Goal: Task Accomplishment & Management: Manage account settings

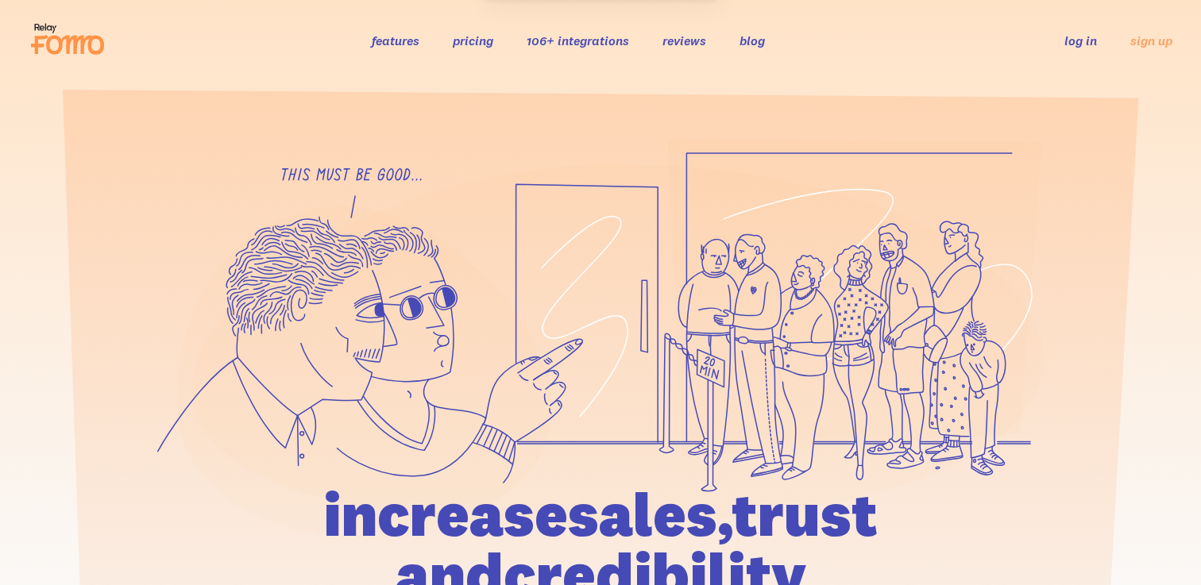
click at [1085, 35] on link "log in" at bounding box center [1080, 41] width 33 height 16
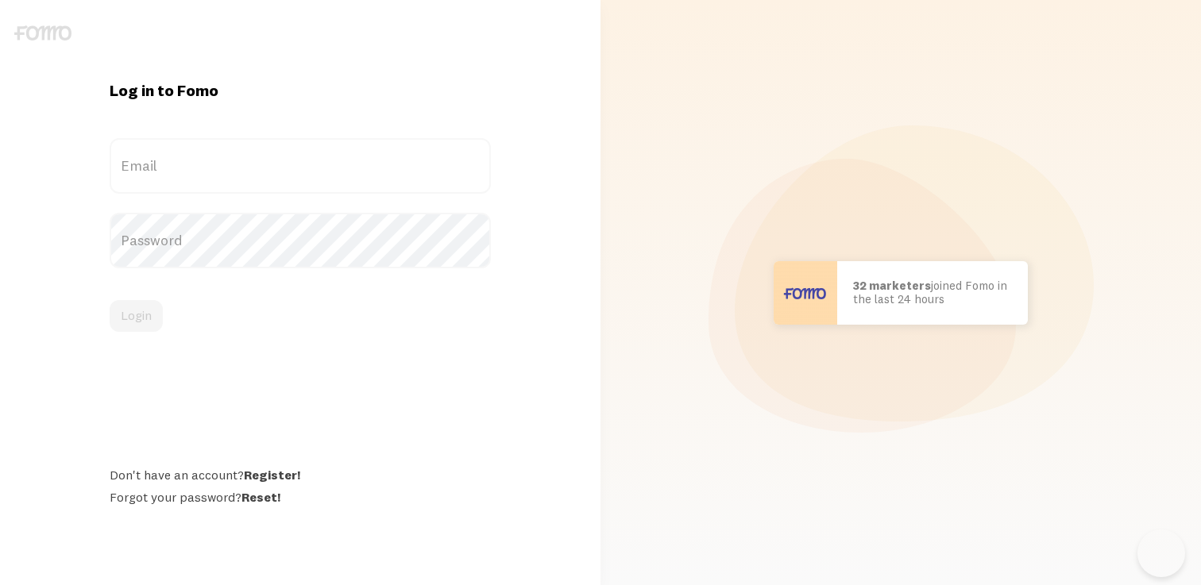
click at [187, 173] on label "Email" at bounding box center [300, 166] width 381 height 56
click at [187, 173] on input "Email" at bounding box center [300, 166] width 381 height 56
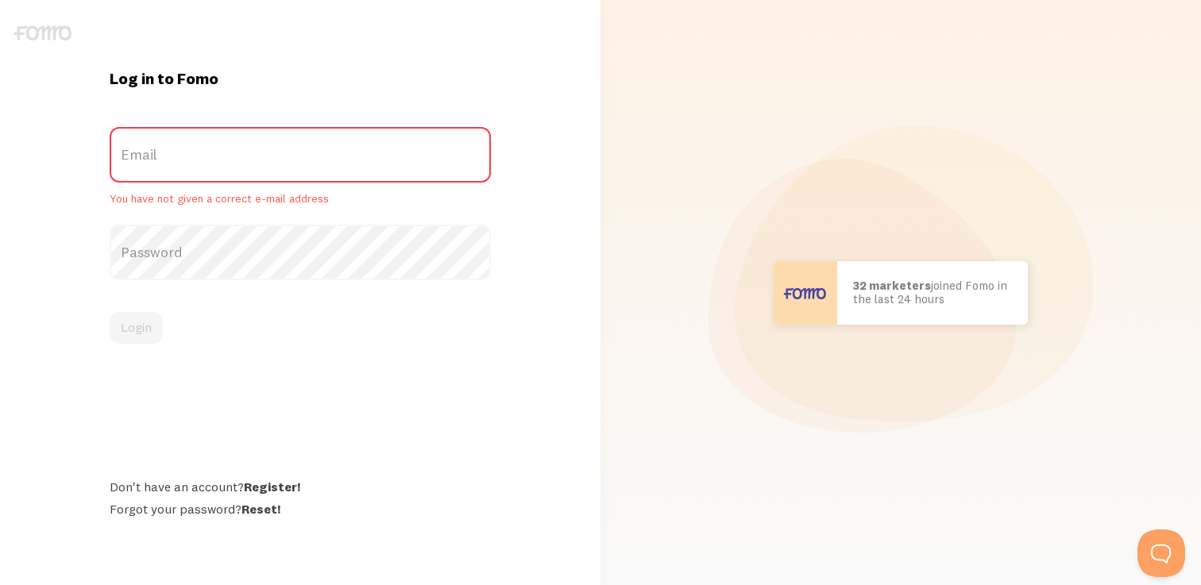
click at [205, 164] on label "Email" at bounding box center [300, 155] width 381 height 56
click at [205, 164] on input "Email" at bounding box center [300, 155] width 381 height 56
click at [215, 154] on label "Email" at bounding box center [300, 155] width 381 height 56
click at [215, 154] on input "Email" at bounding box center [300, 155] width 381 height 56
click at [215, 154] on label "Email" at bounding box center [300, 155] width 381 height 56
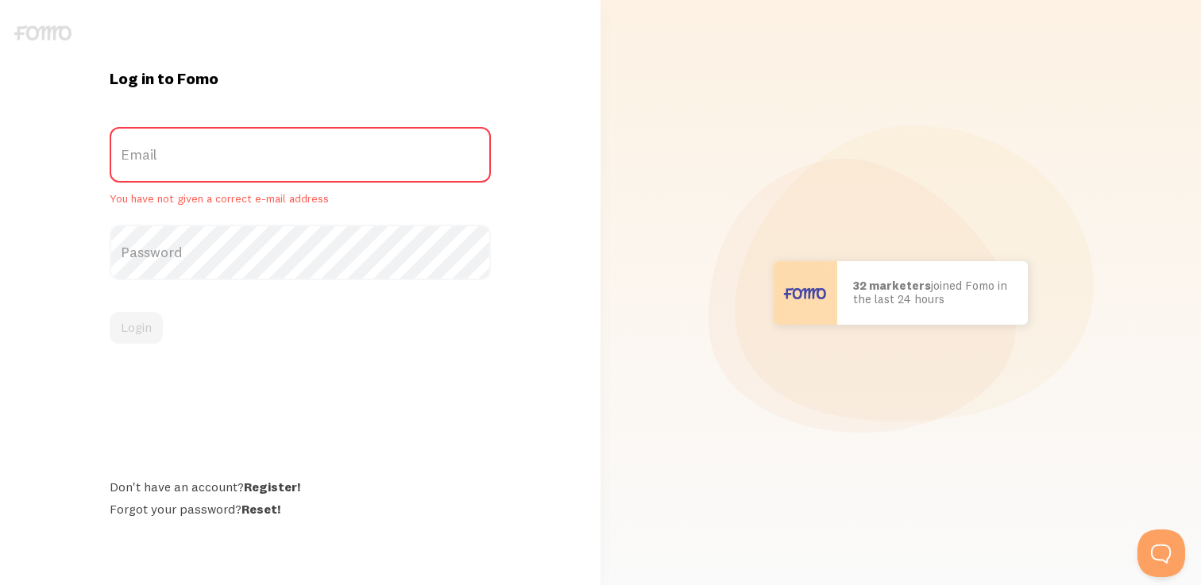
click at [215, 154] on input "Email" at bounding box center [300, 155] width 381 height 56
